Goal: Check status: Check status

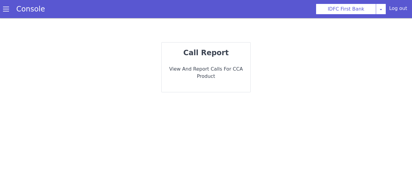
click at [204, 68] on p "View and report calls for CCA Product" at bounding box center [205, 72] width 79 height 14
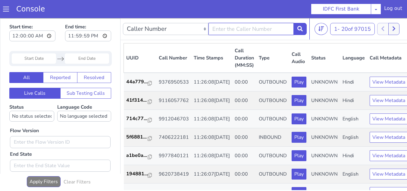
click at [225, 31] on input "text" at bounding box center [252, 29] width 86 height 12
paste input "7014668649"
type input "7014668649"
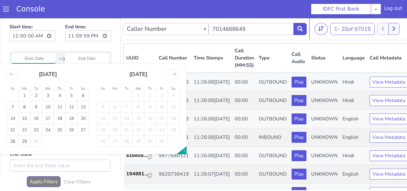
click at [36, 63] on input "Start Date" at bounding box center [34, 58] width 44 height 10
click at [47, 118] on td "17" at bounding box center [48, 118] width 12 height 11
type input "[DATE]"
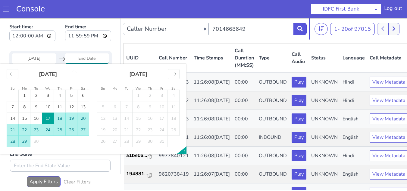
click at [25, 139] on td "29" at bounding box center [25, 141] width 12 height 11
type input "[DATE]"
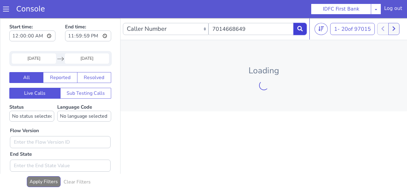
click at [303, 34] on button at bounding box center [300, 29] width 13 height 12
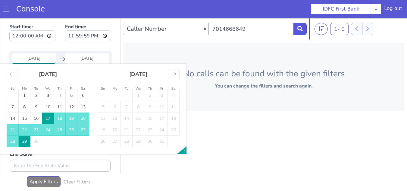
click at [36, 58] on input "[DATE]" at bounding box center [34, 58] width 44 height 10
click at [24, 95] on td "1" at bounding box center [25, 95] width 12 height 11
type input "[DATE]"
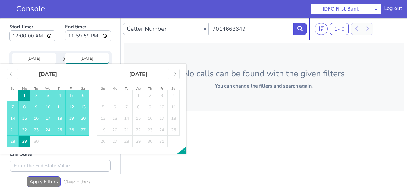
click at [24, 141] on td "29" at bounding box center [25, 141] width 12 height 11
